Goal: Information Seeking & Learning: Learn about a topic

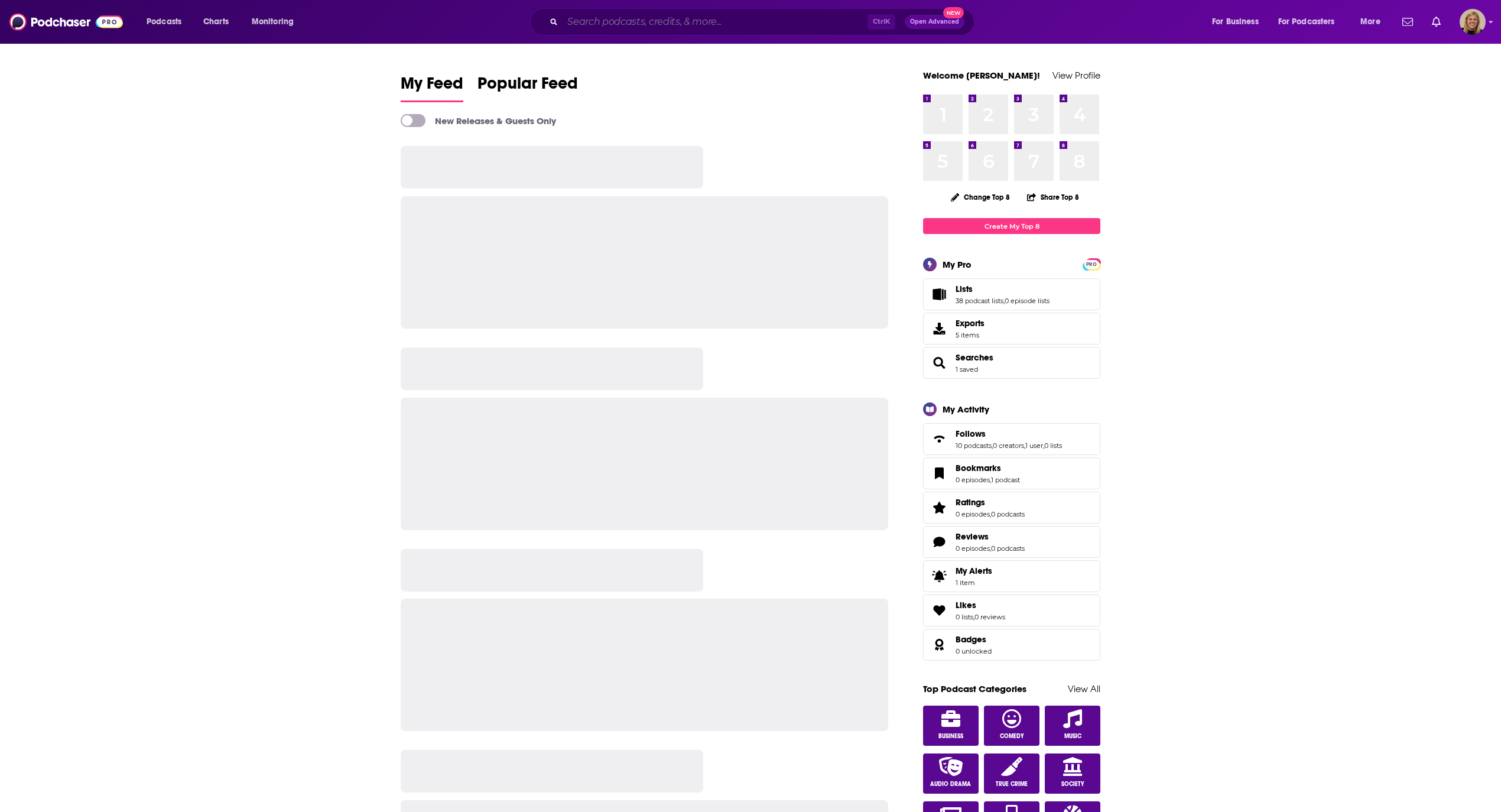
click at [599, 26] on input "Search podcasts, credits, & more..." at bounding box center [714, 22] width 305 height 19
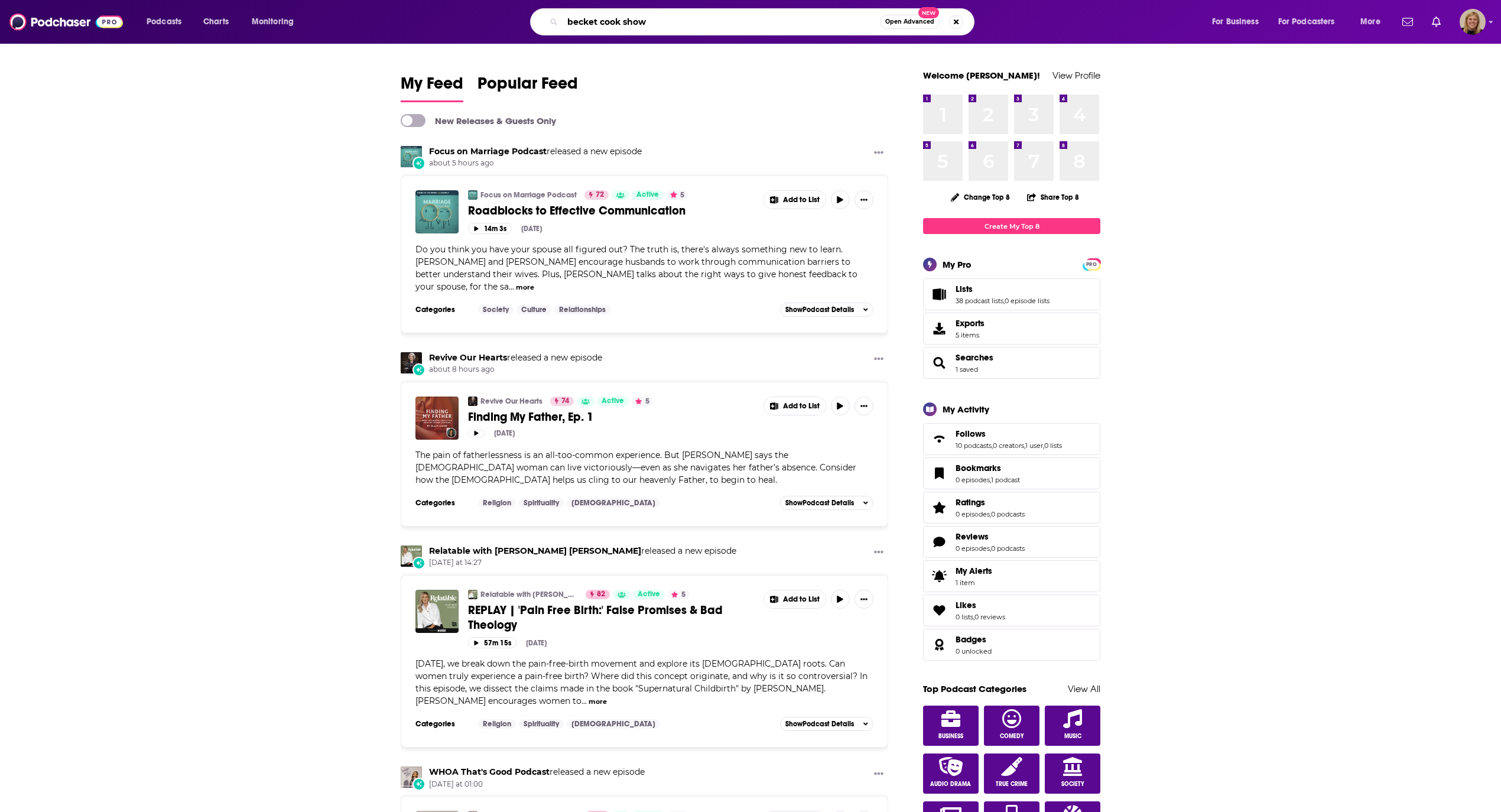
type input "becket cook show"
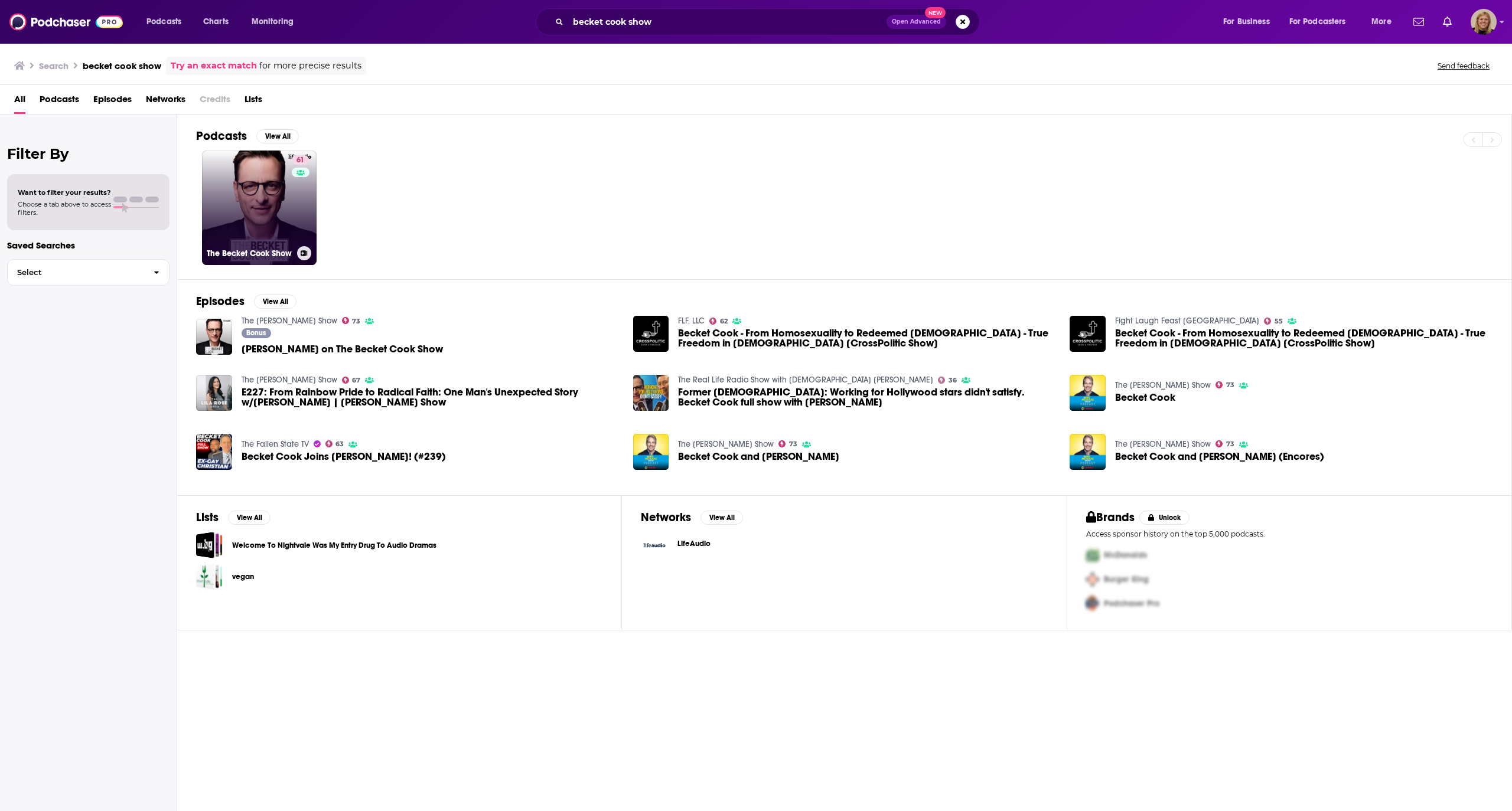
click at [233, 215] on link "61 The Becket Cook Show" at bounding box center [259, 207] width 114 height 114
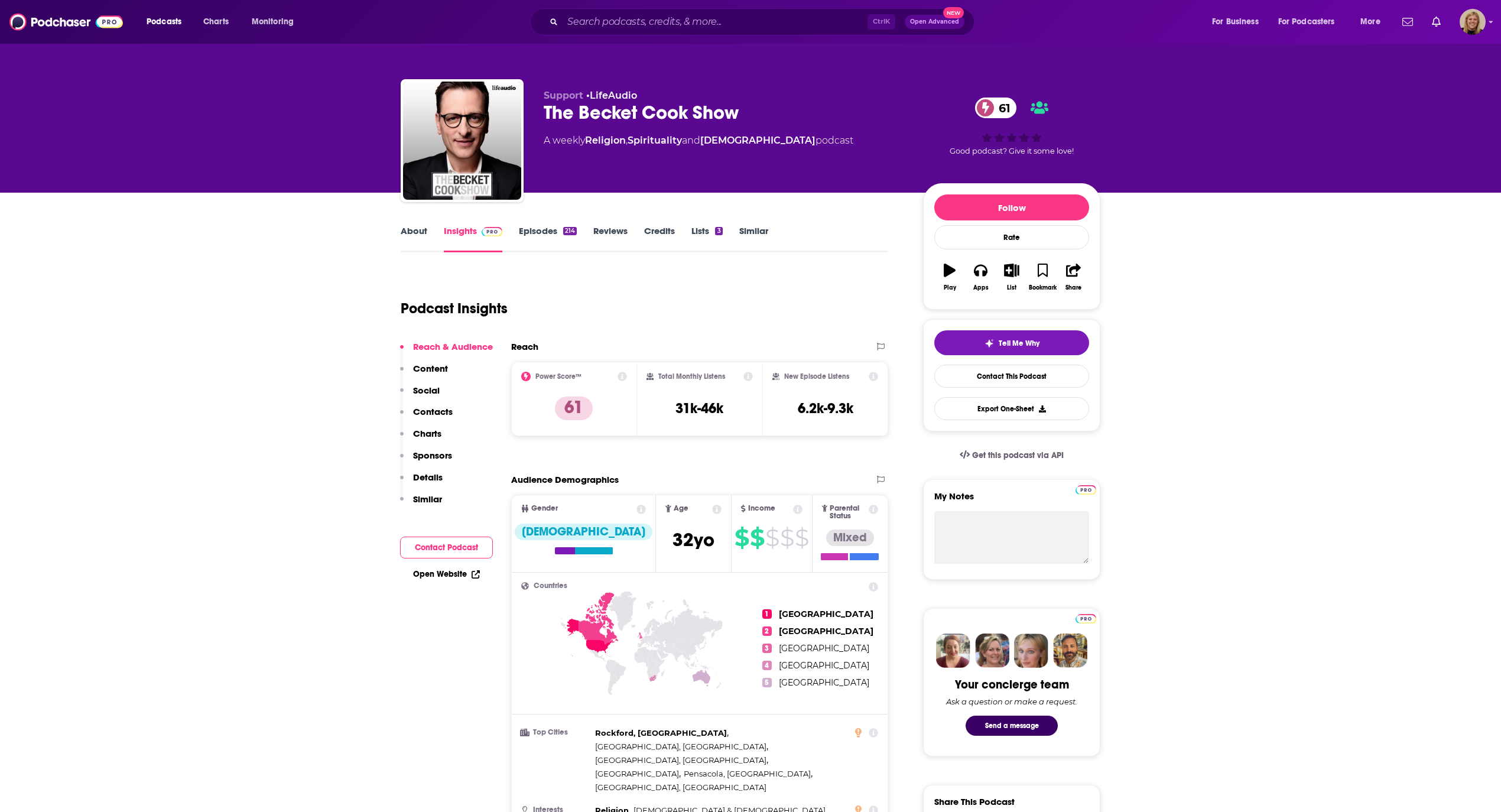
click at [412, 232] on link "About" at bounding box center [414, 238] width 26 height 27
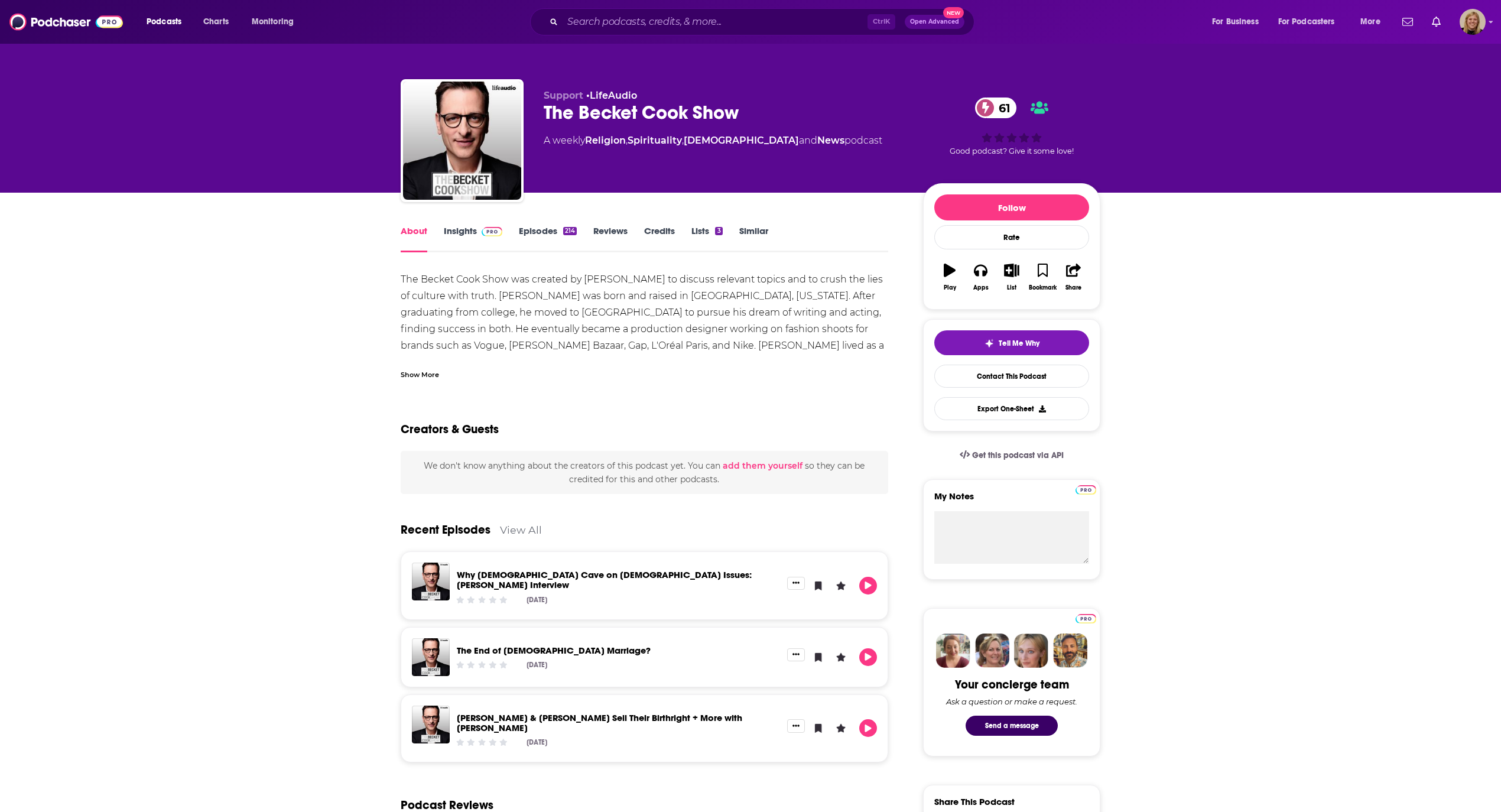
click at [416, 376] on div "Show More" at bounding box center [420, 373] width 39 height 11
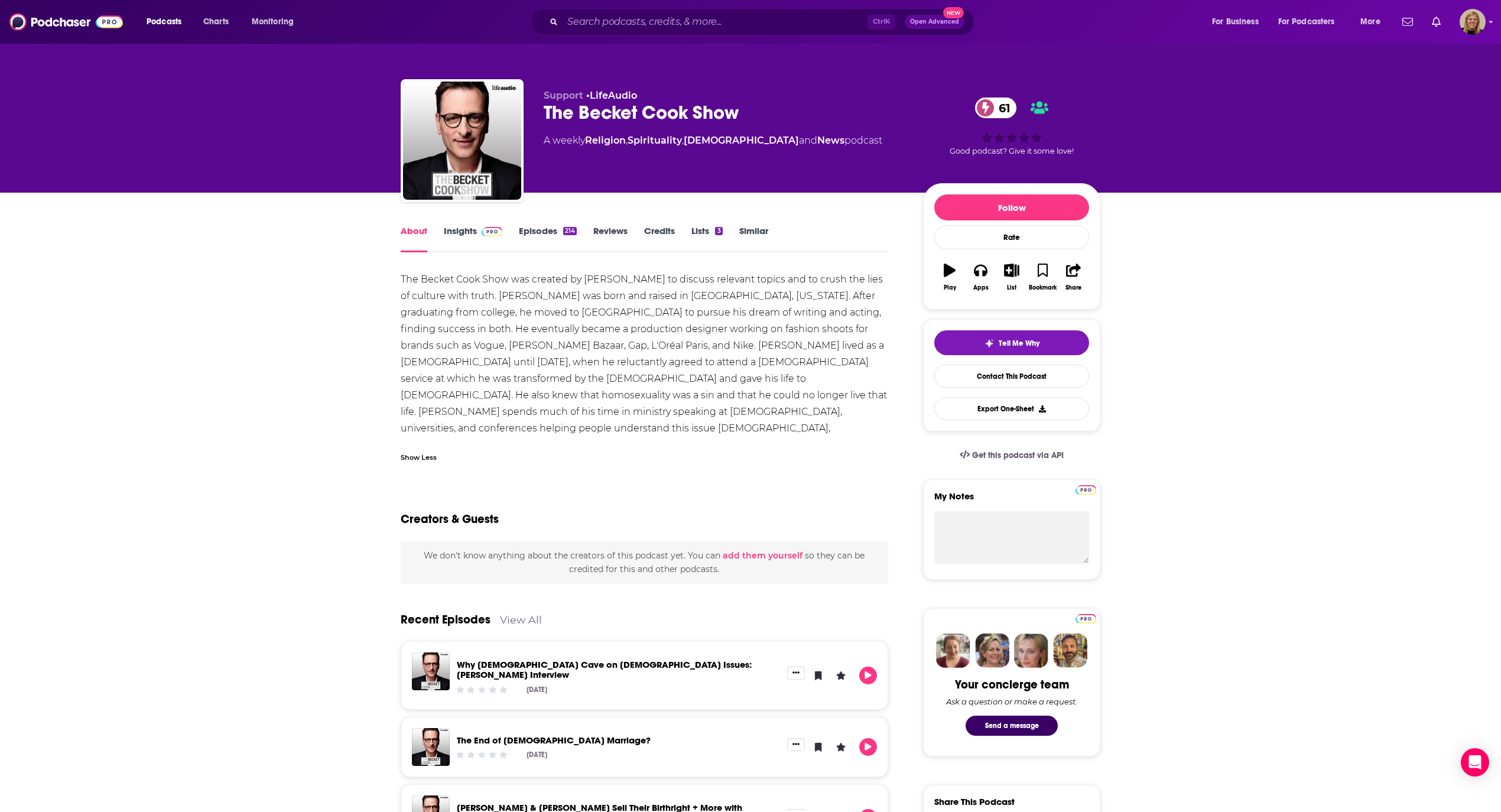
click at [1007, 275] on icon "button" at bounding box center [1012, 270] width 15 height 13
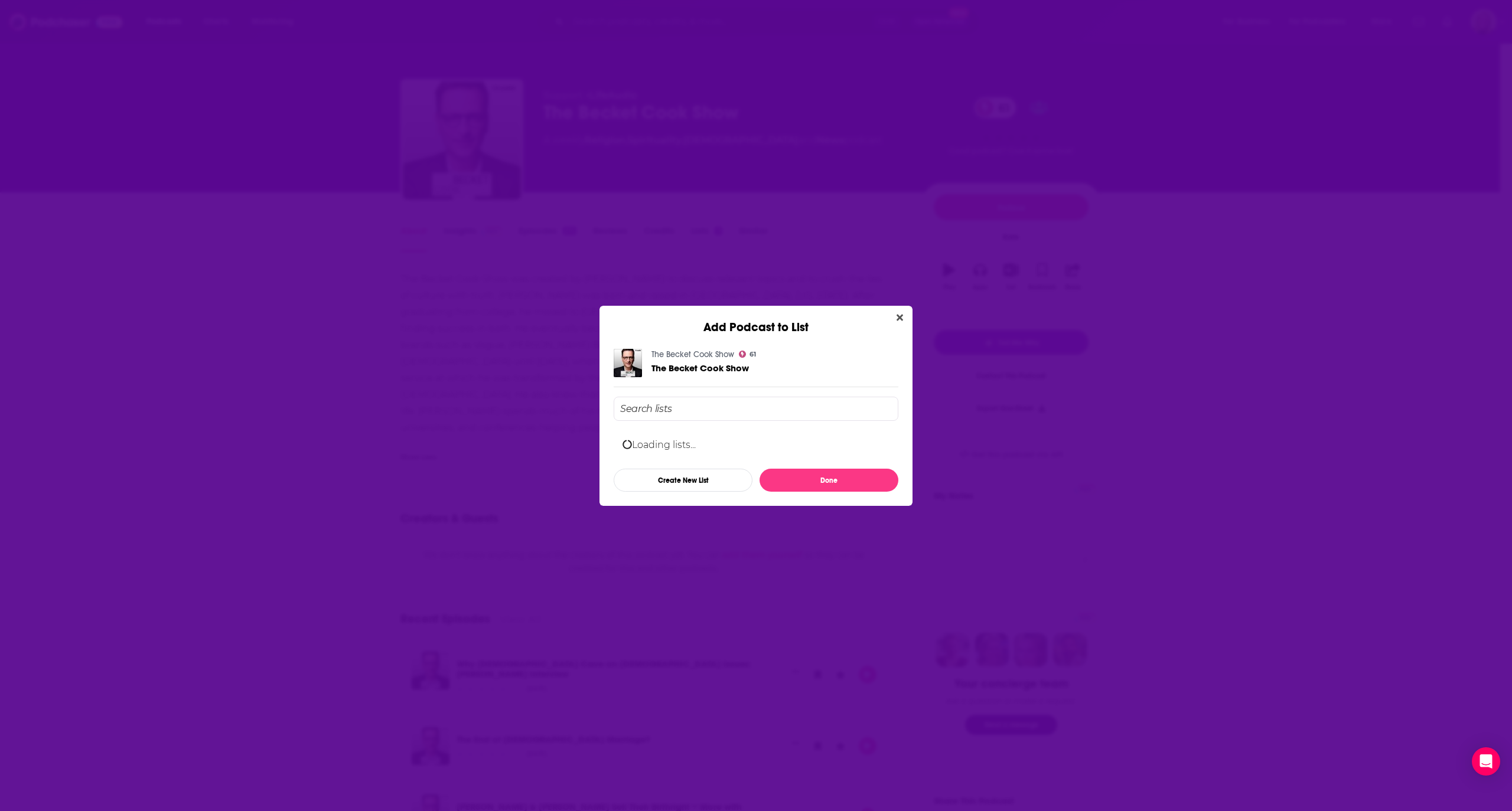
click at [720, 404] on input "Add Podcast To List" at bounding box center [756, 409] width 284 height 25
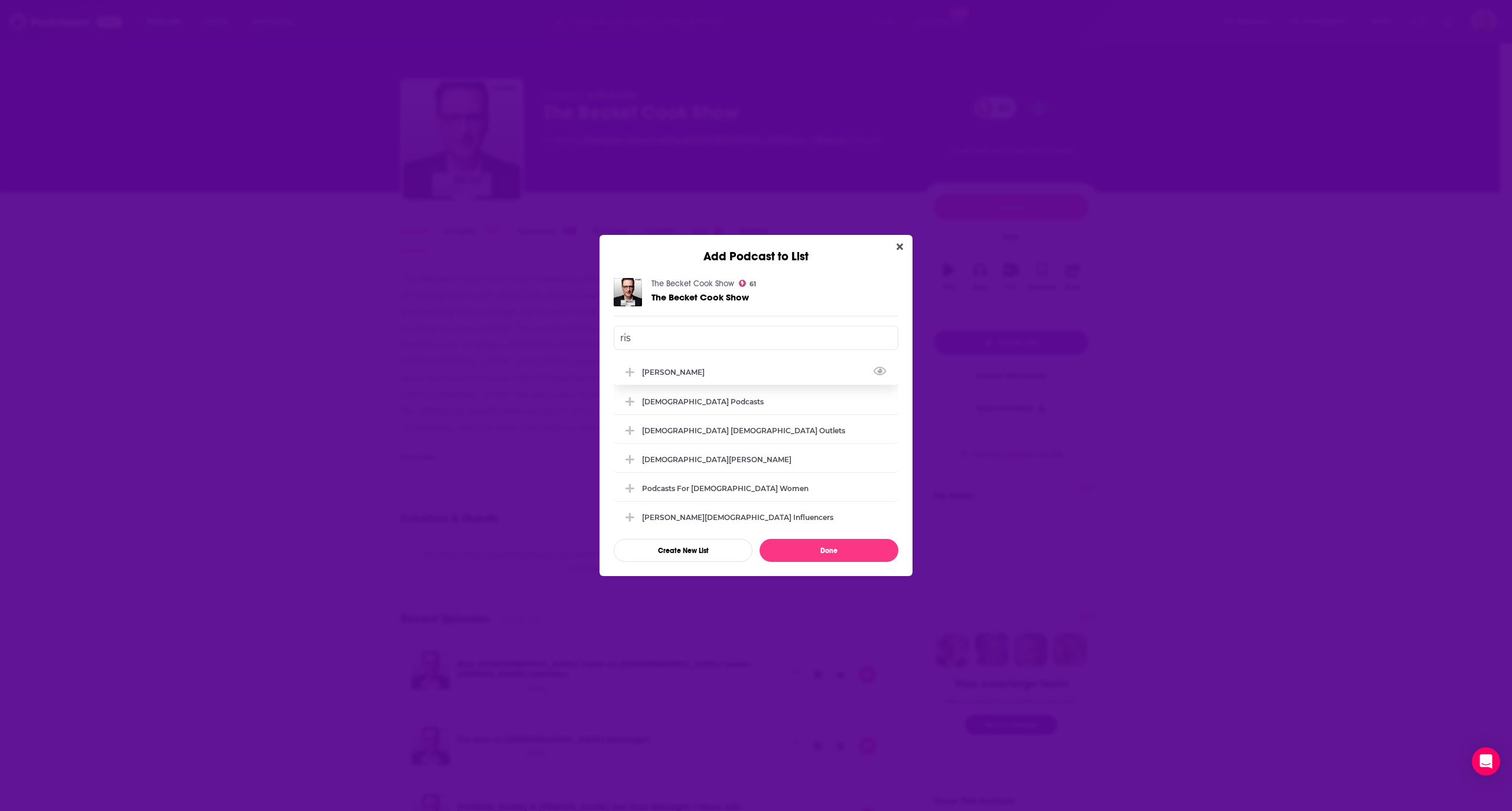
click at [661, 369] on div "[PERSON_NAME]" at bounding box center [676, 372] width 69 height 9
type input "ris"
click at [812, 543] on button "Done" at bounding box center [829, 550] width 139 height 23
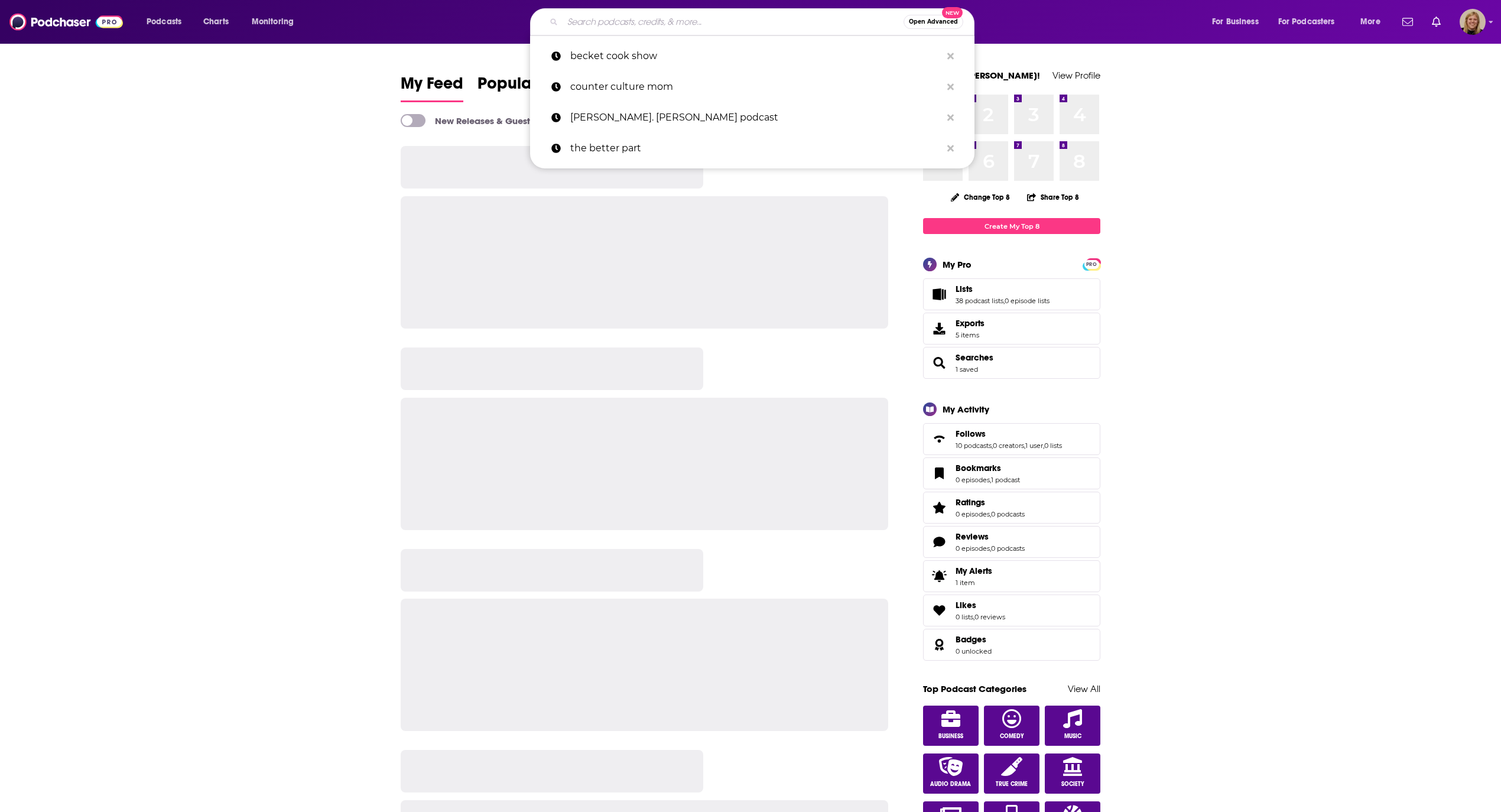
drag, startPoint x: 0, startPoint y: 0, endPoint x: 652, endPoint y: 22, distance: 652.4
click at [652, 22] on input "Search podcasts, credits, & more..." at bounding box center [733, 22] width 341 height 19
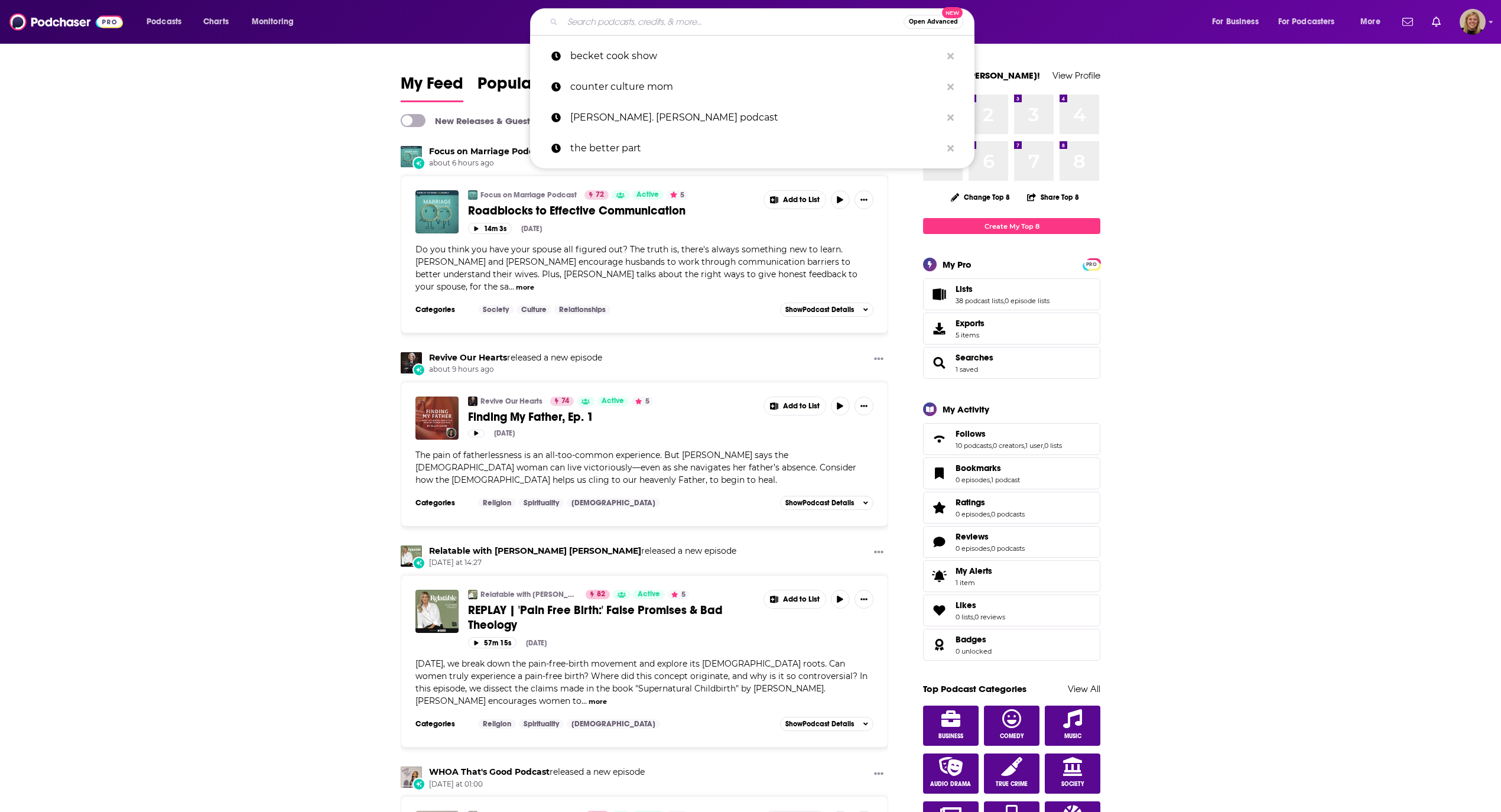
click at [616, 27] on input "Search podcasts, credits, & more..." at bounding box center [733, 22] width 341 height 19
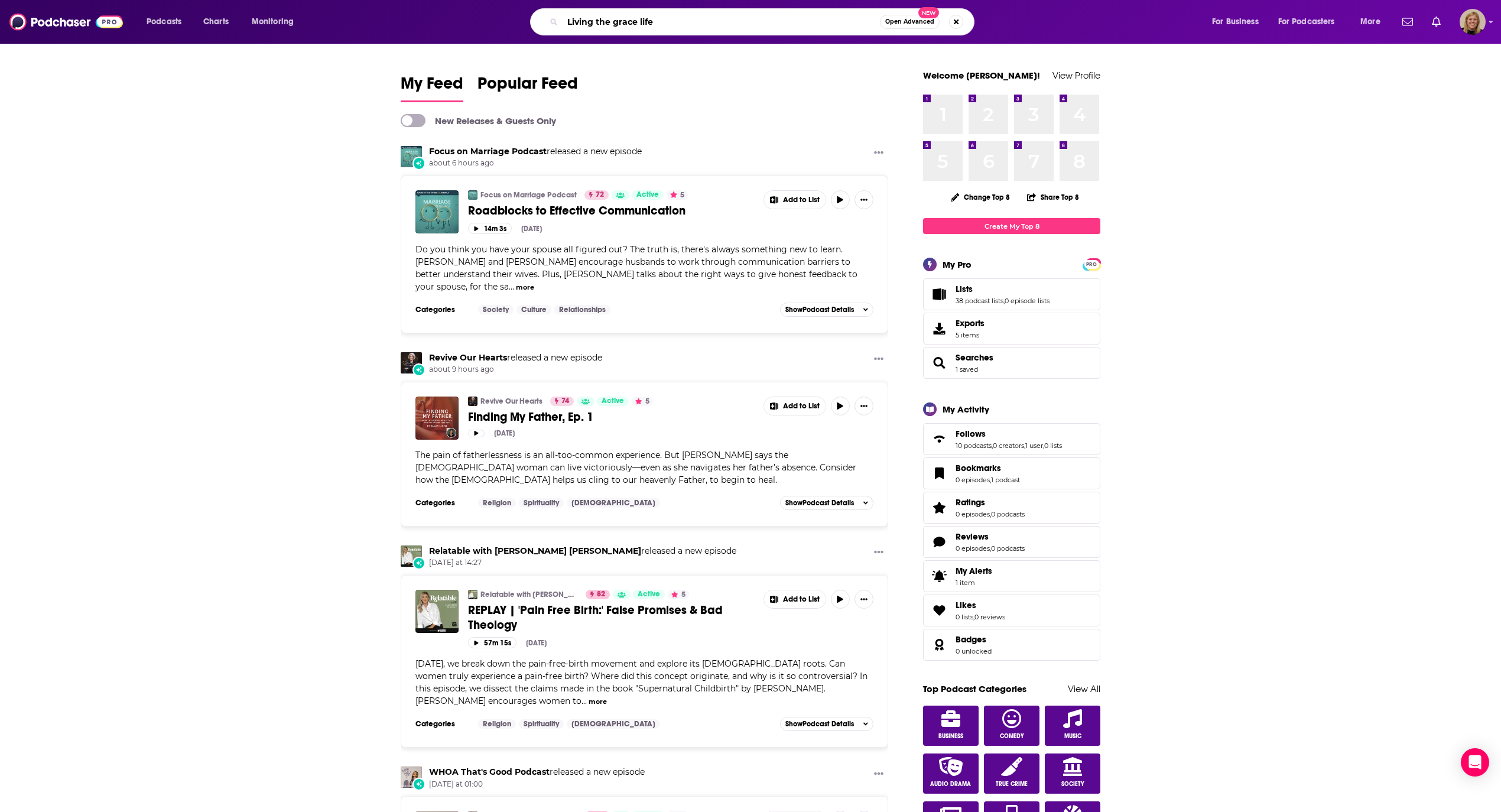
type input "Living the grace life"
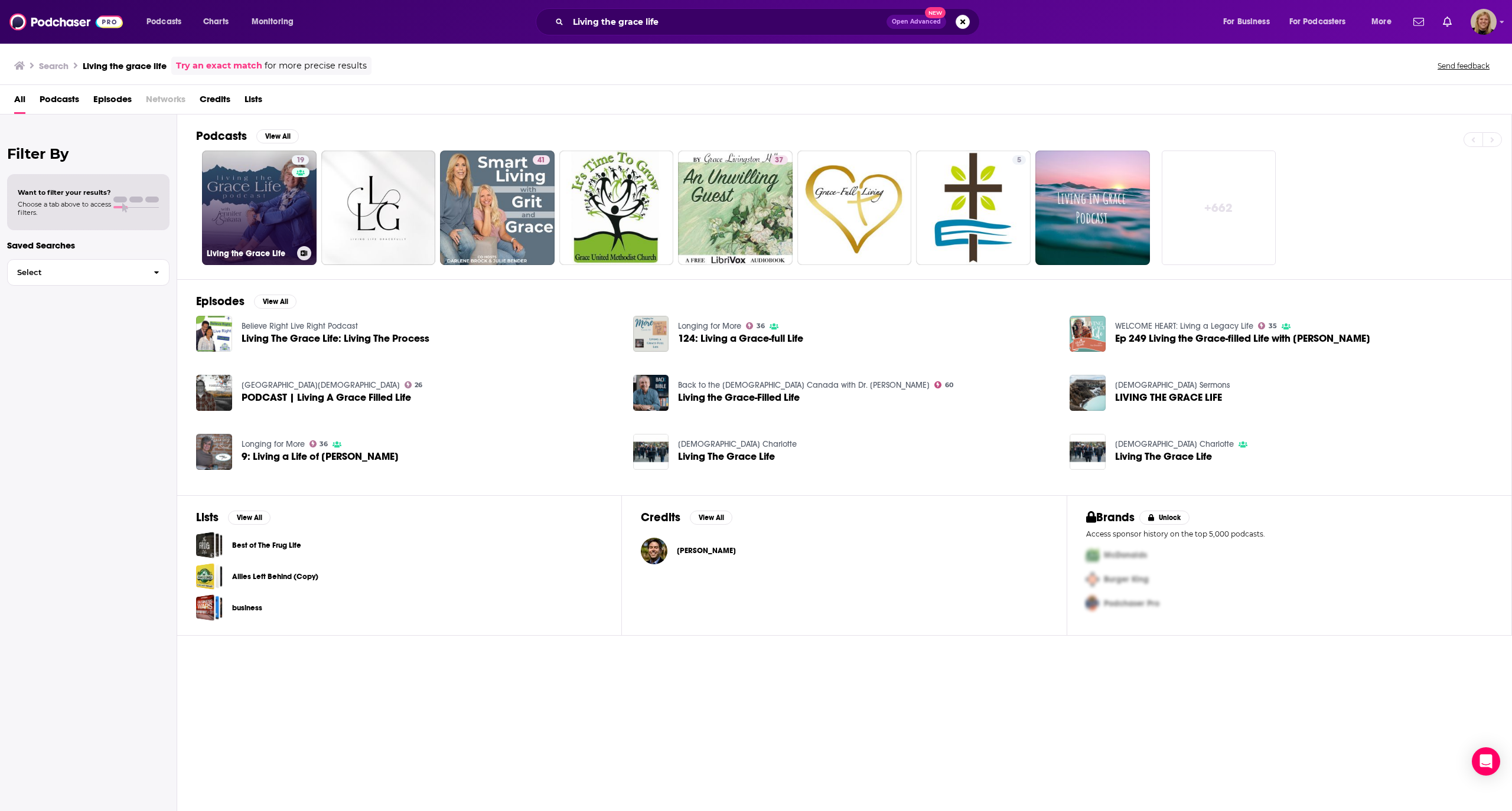
click at [239, 213] on link "19 Living the Grace Life" at bounding box center [259, 207] width 114 height 114
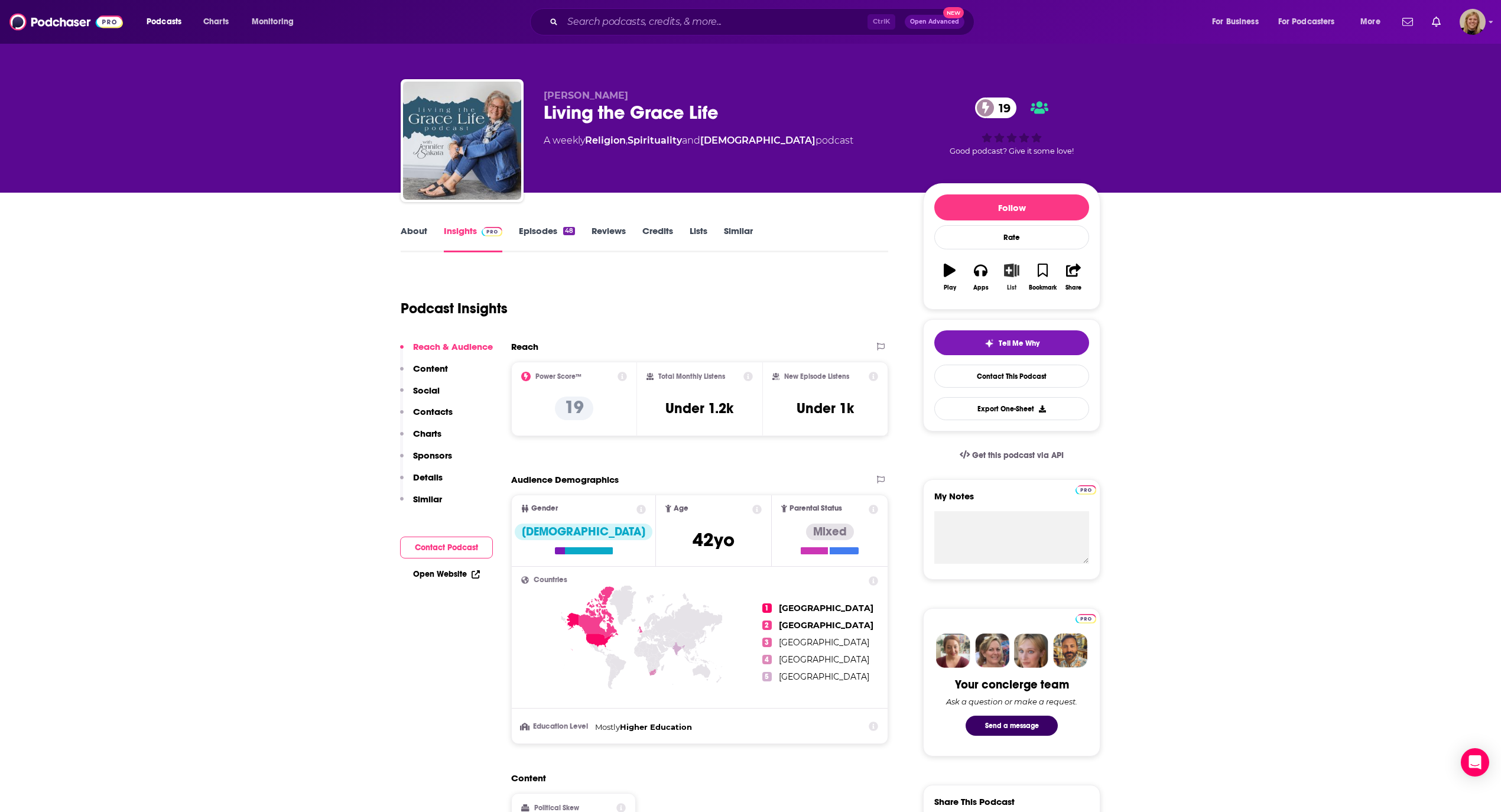
click at [1008, 272] on icon "button" at bounding box center [1012, 270] width 15 height 13
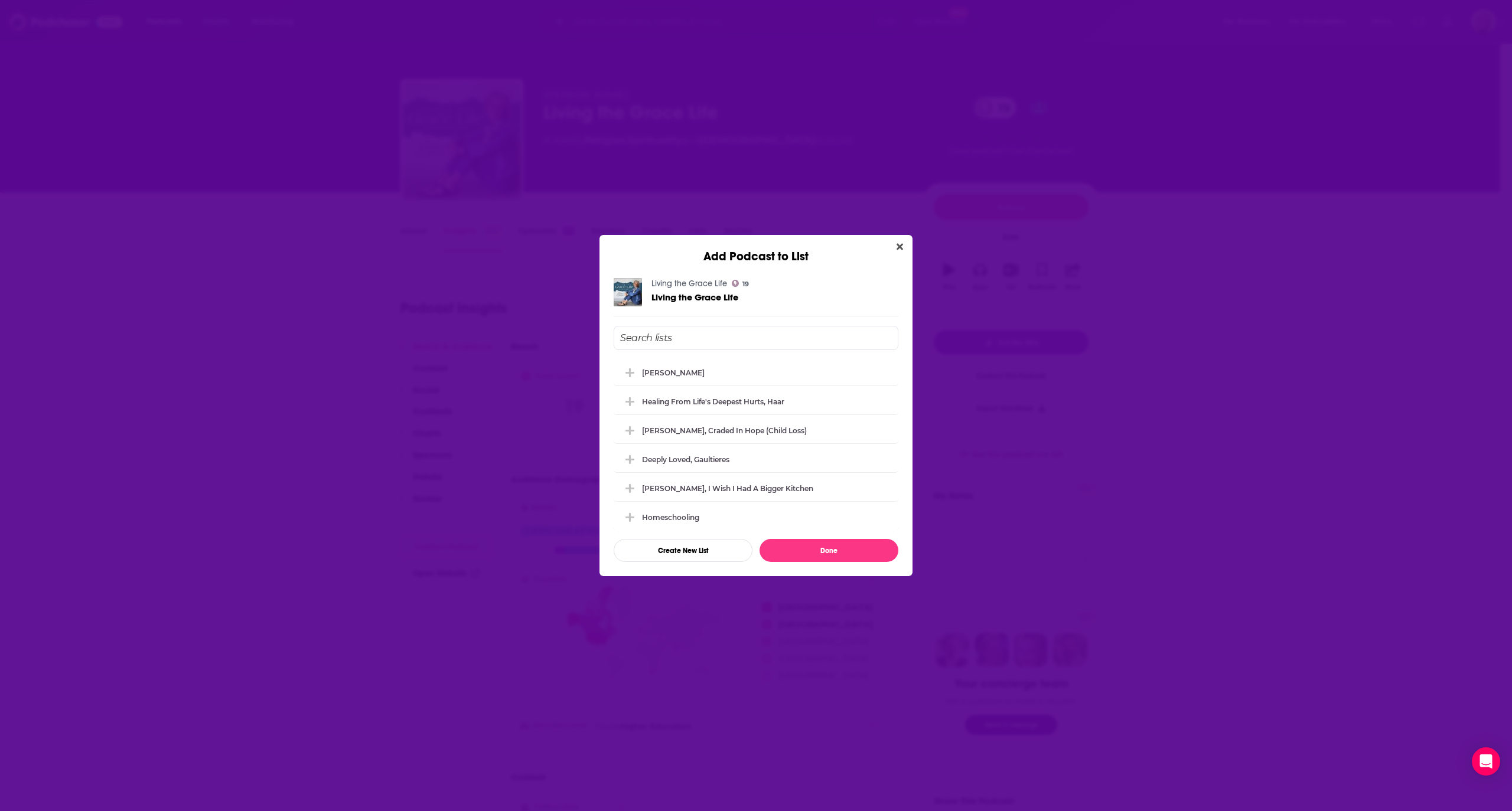
click at [712, 407] on div "Healing from Life's Deepest Hurts, Haar" at bounding box center [756, 401] width 284 height 26
click at [684, 341] on input "Add Podcast To List" at bounding box center [756, 338] width 284 height 25
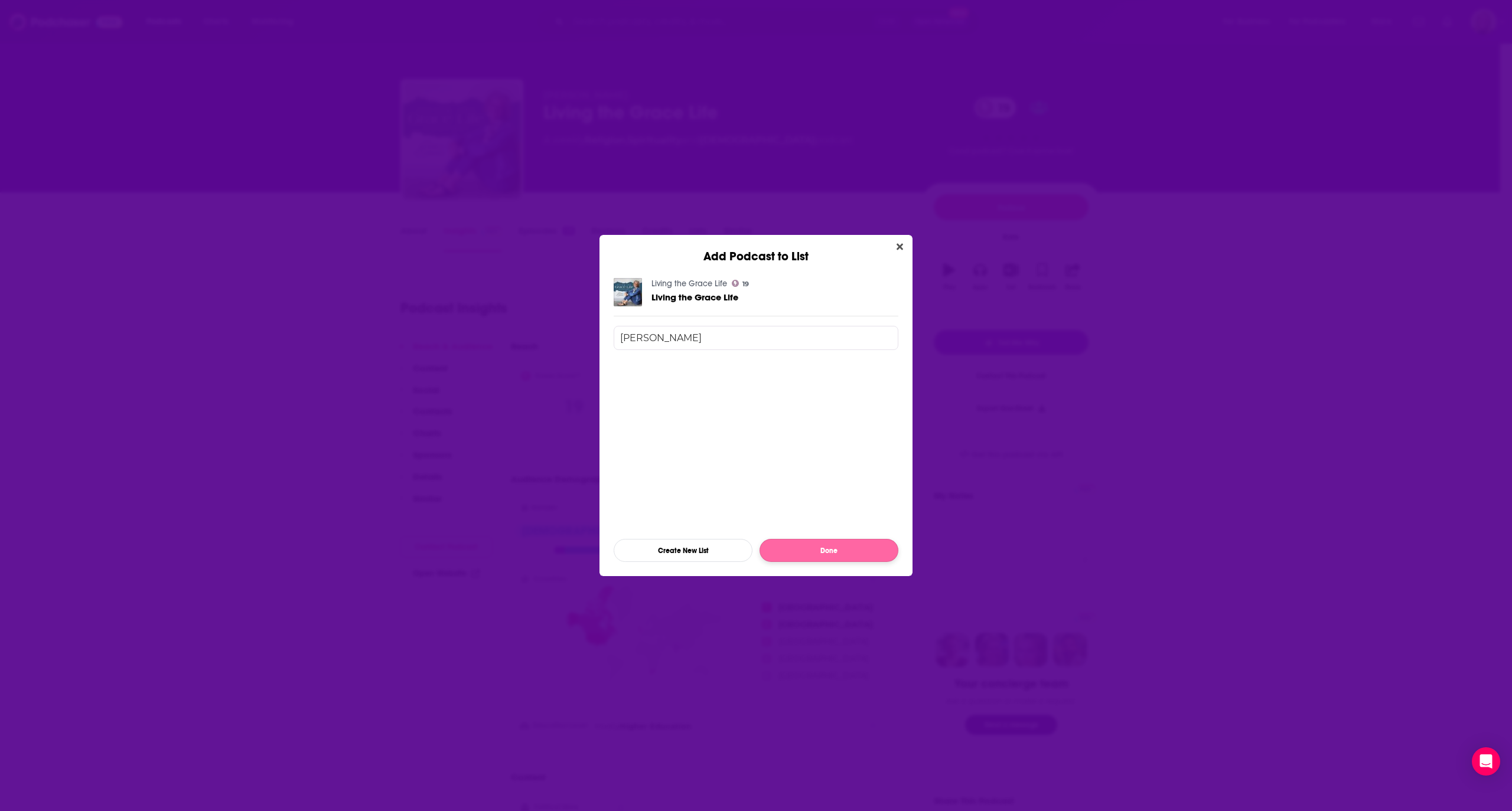
type input "opliger"
click at [802, 556] on button "Done" at bounding box center [829, 550] width 139 height 23
